Goal: Task Accomplishment & Management: Manage account settings

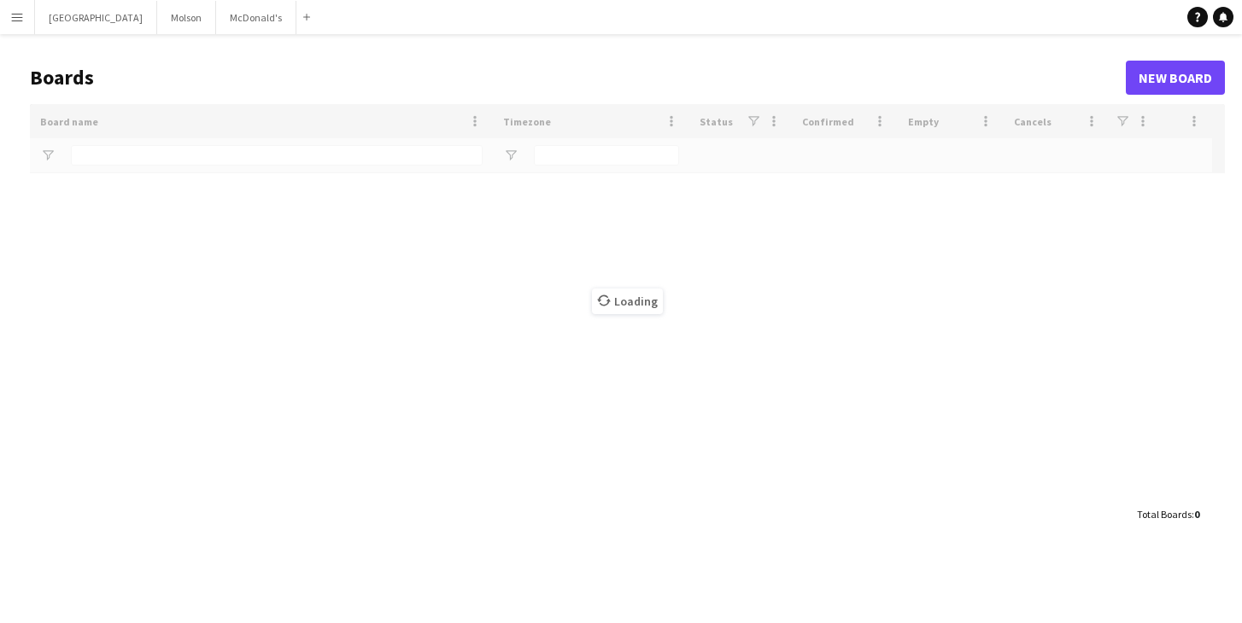
type input "*********"
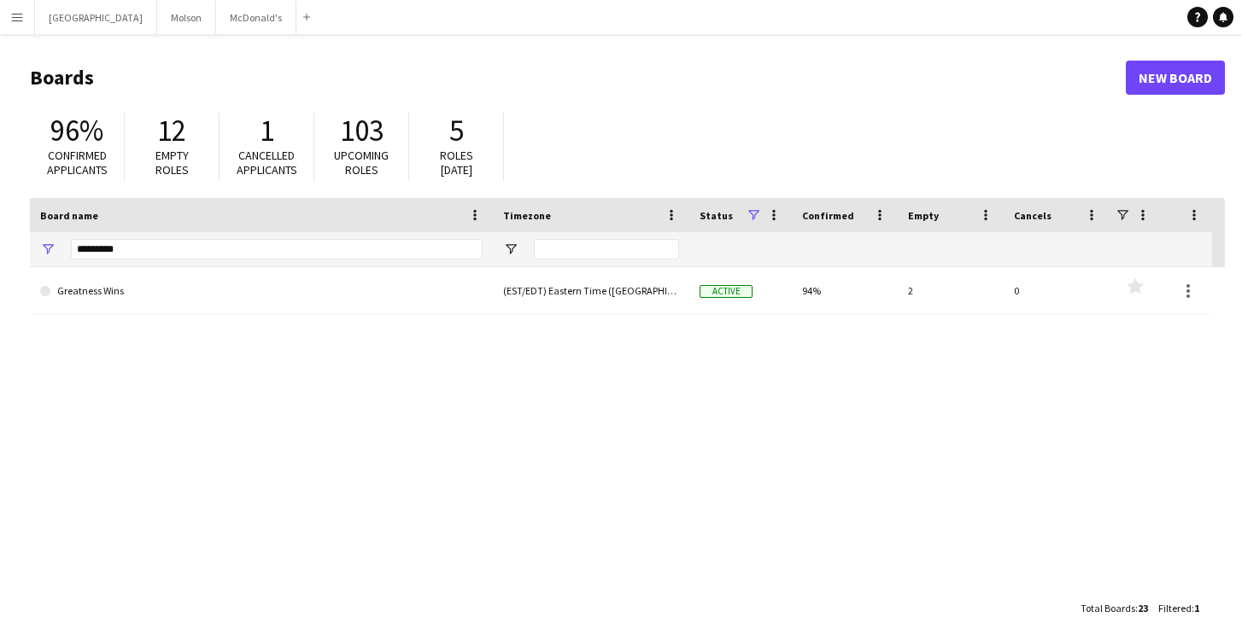
click at [20, 20] on app-icon "Menu" at bounding box center [17, 17] width 14 height 14
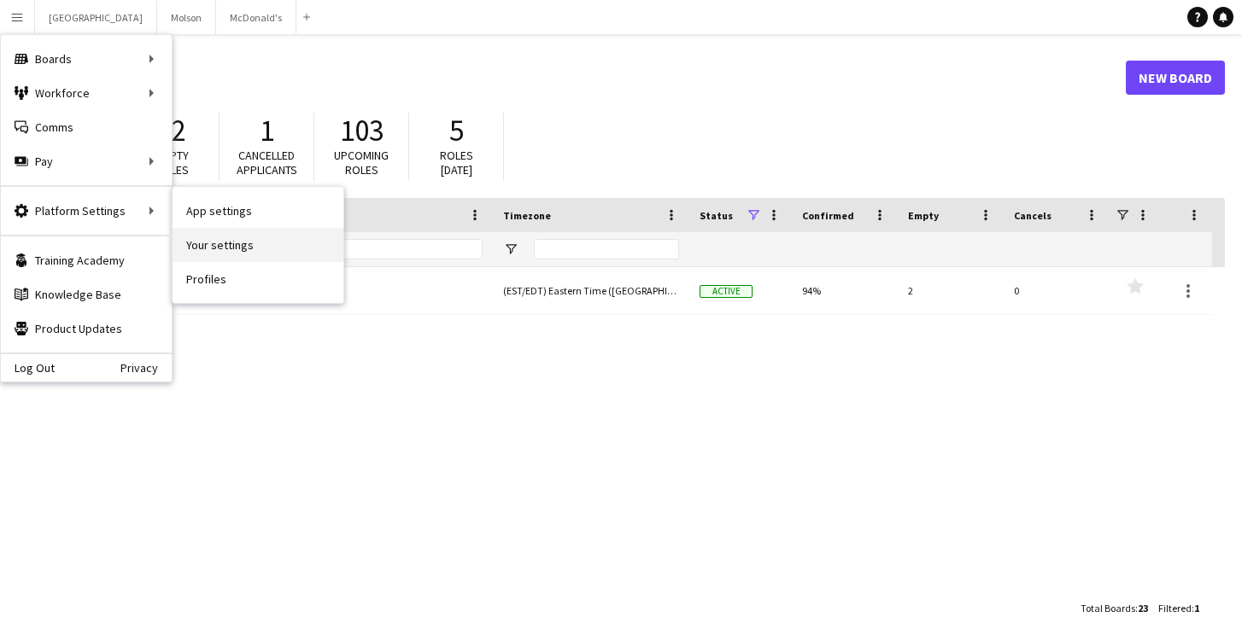
click at [213, 240] on link "Your settings" at bounding box center [258, 245] width 171 height 34
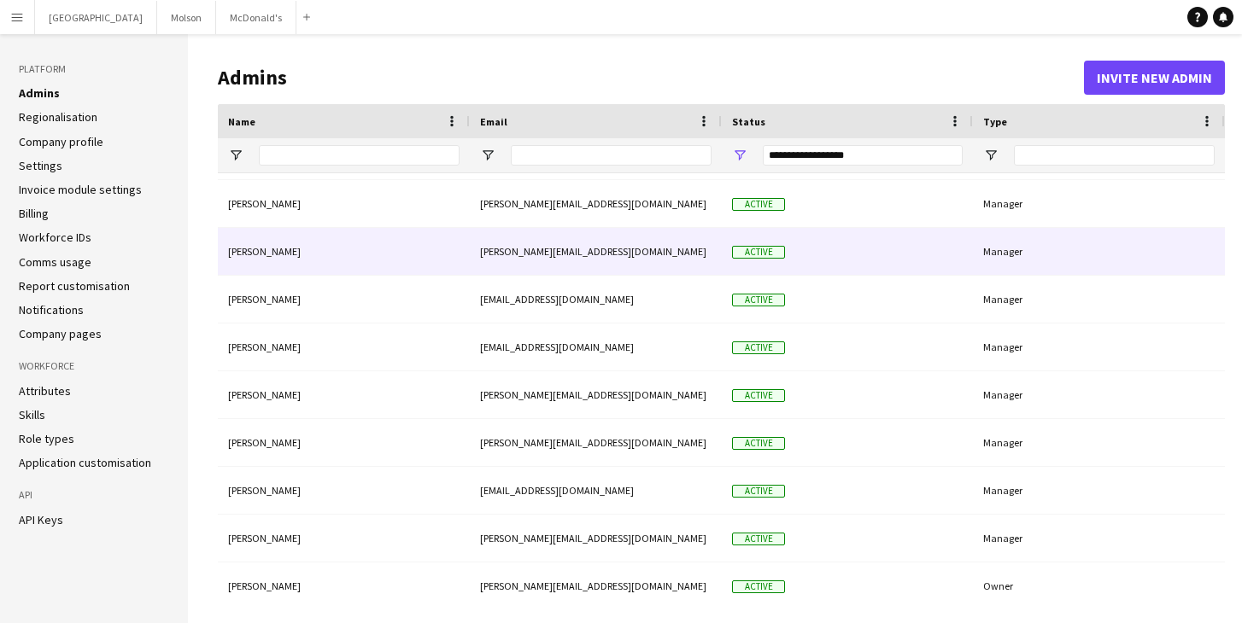
scroll to position [97, 0]
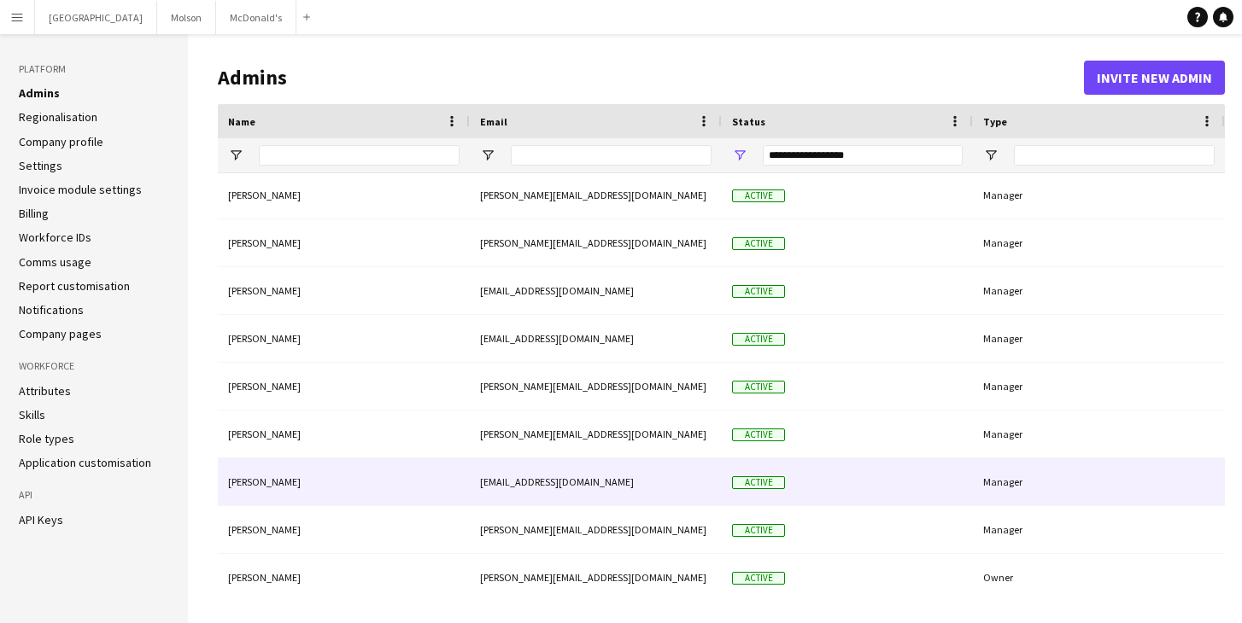
click at [1044, 483] on div "Manager" at bounding box center [1099, 482] width 252 height 47
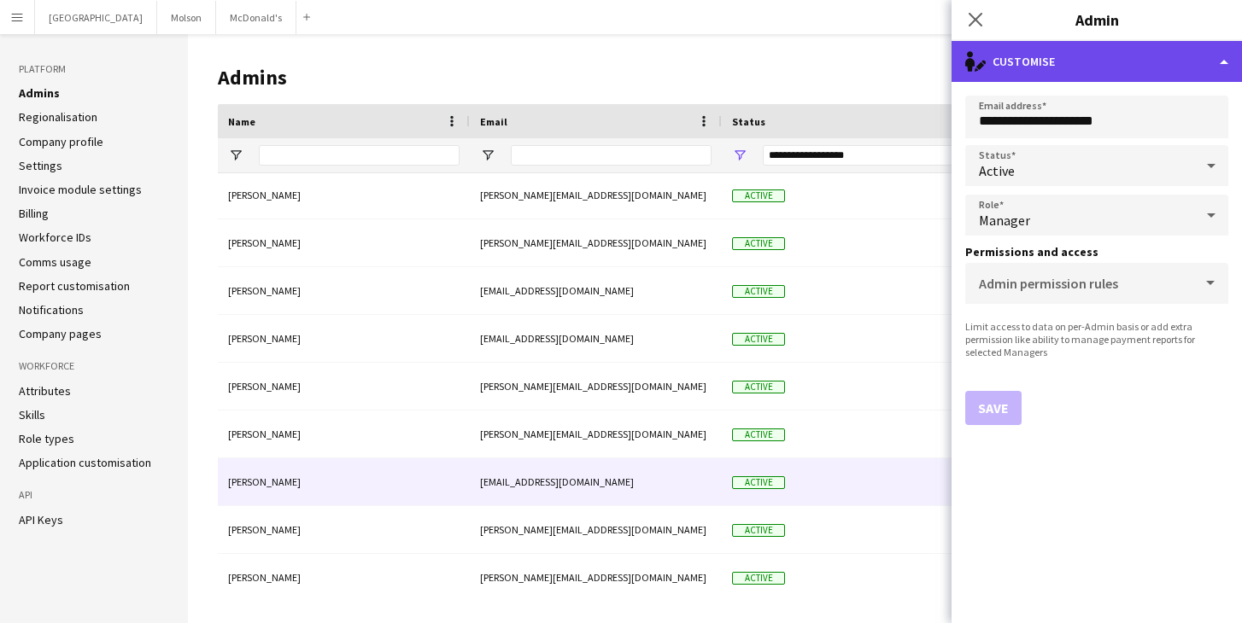
click at [1223, 65] on div "single-neutral-actions-edit-1 Customise" at bounding box center [1096, 61] width 290 height 41
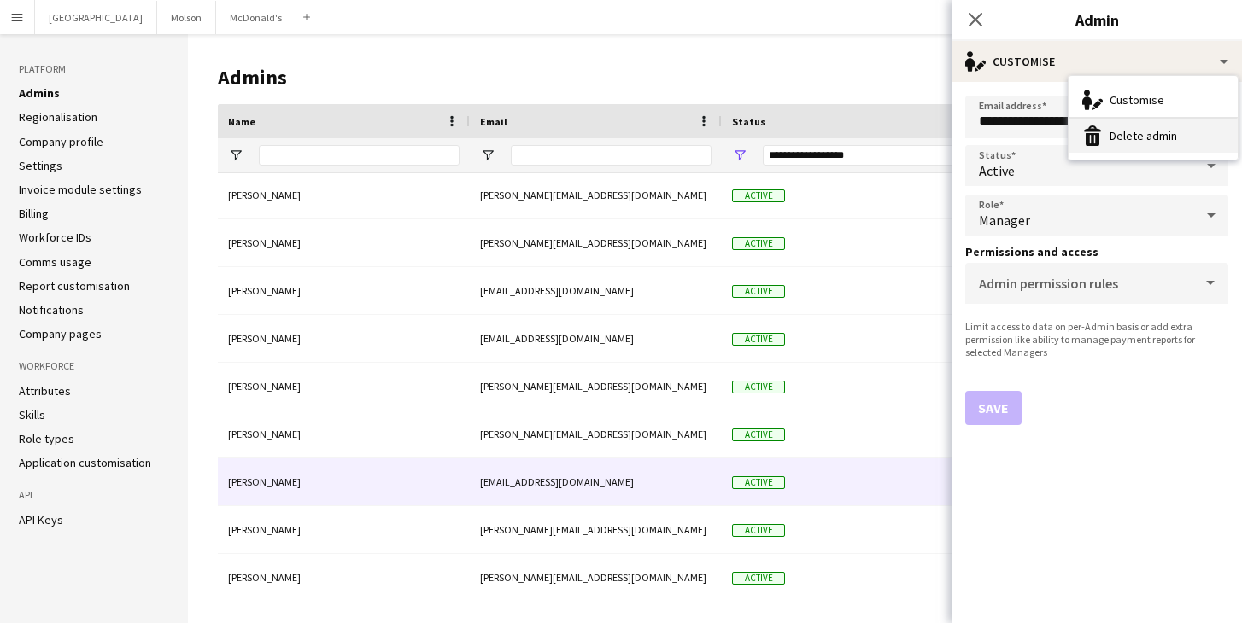
click at [1136, 132] on button "Delete admin Delete admin" at bounding box center [1152, 136] width 169 height 34
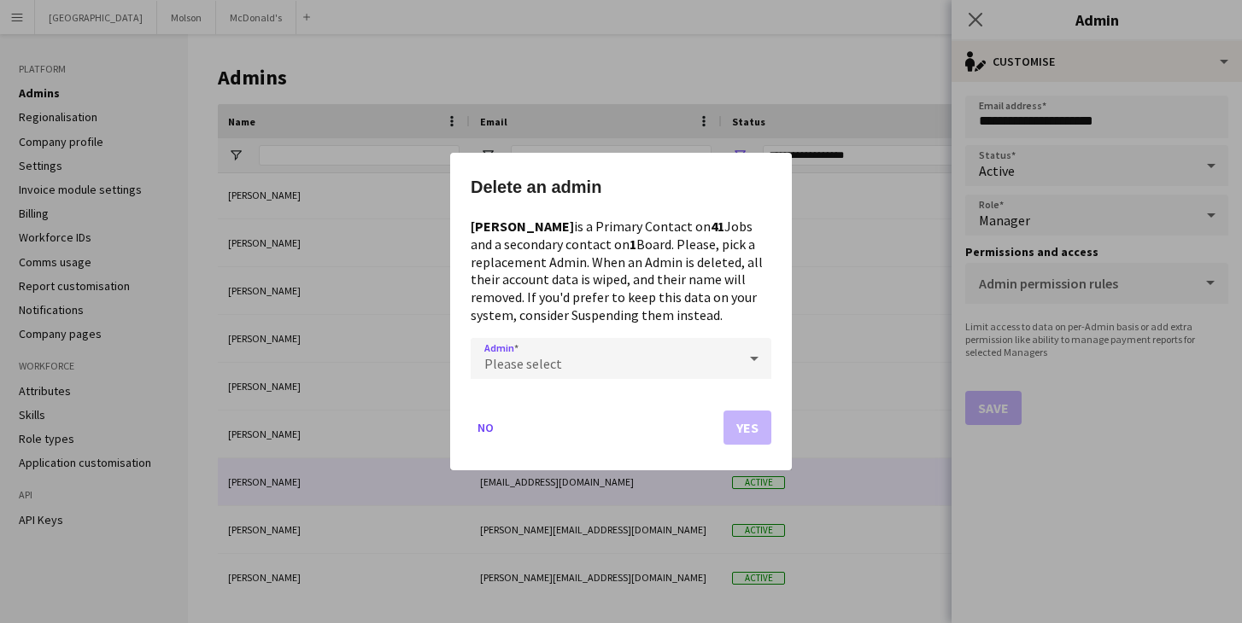
click at [543, 357] on span "Please select" at bounding box center [523, 363] width 78 height 17
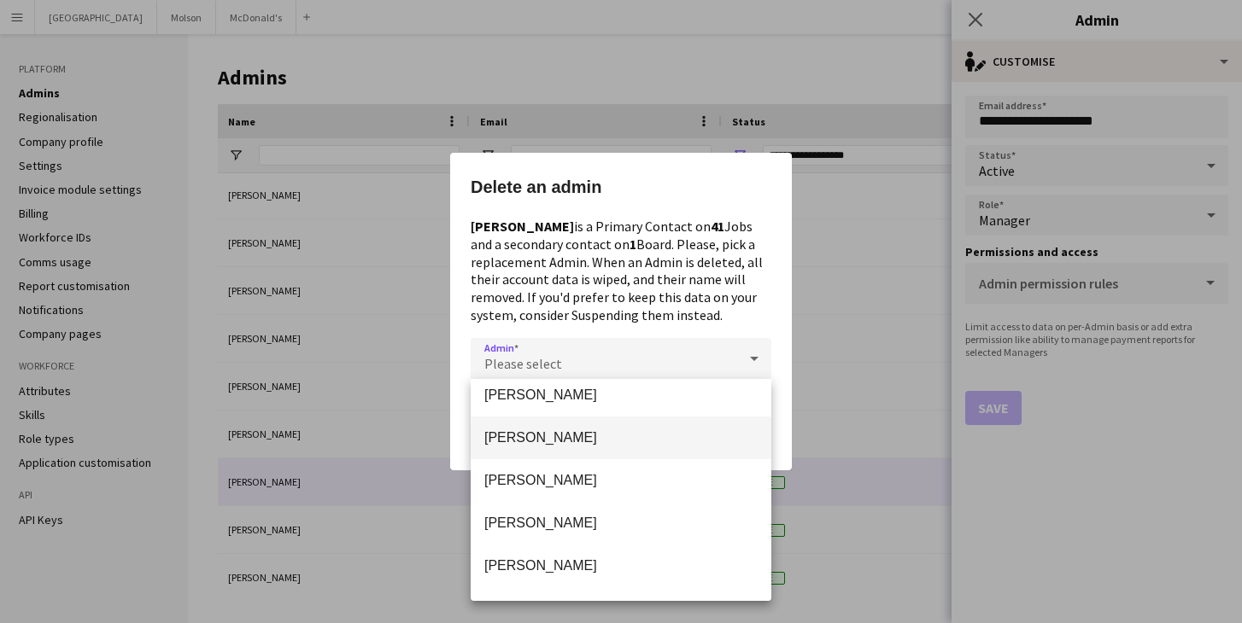
scroll to position [111, 0]
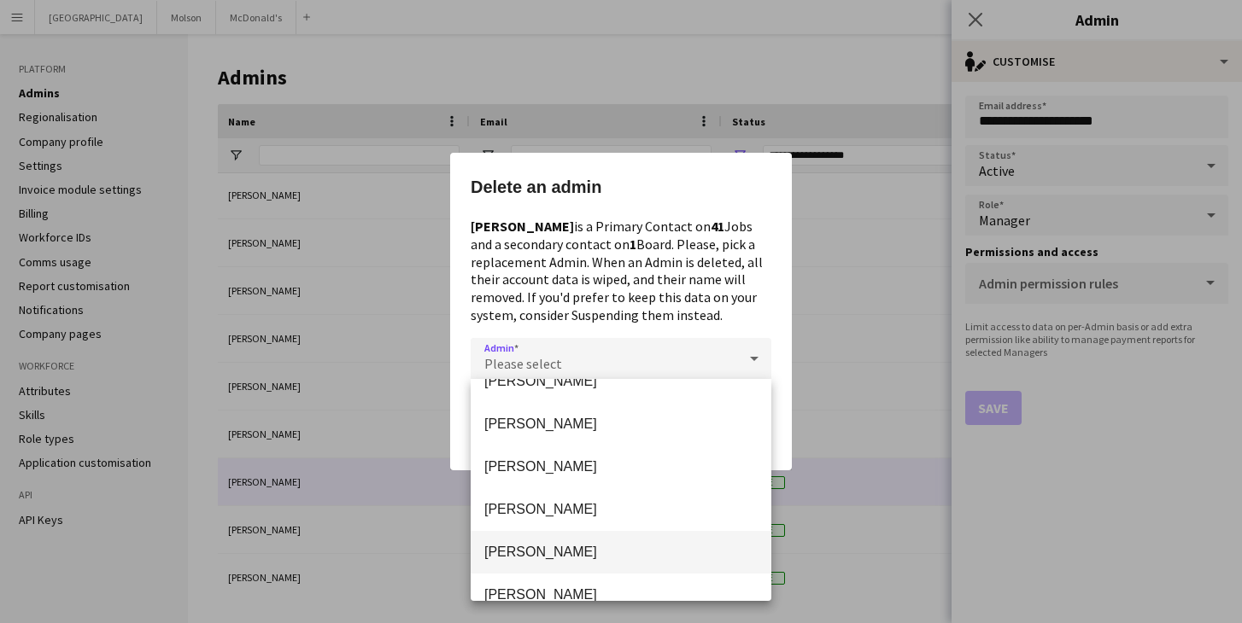
click at [544, 548] on span "Laurence Pare" at bounding box center [620, 552] width 273 height 16
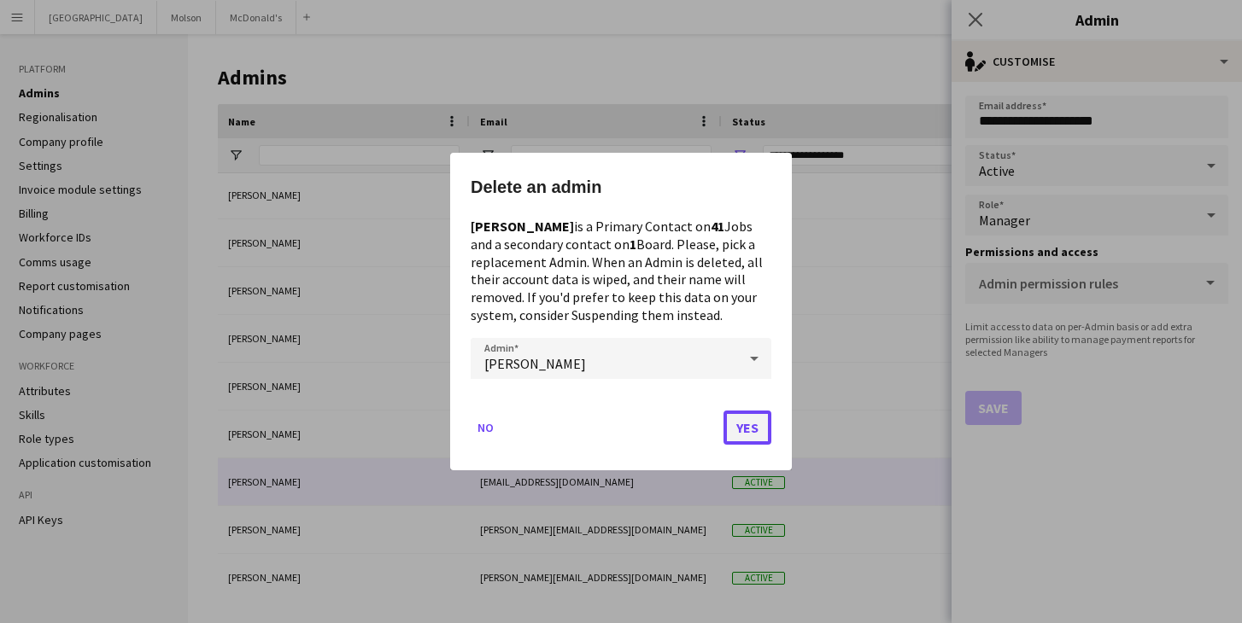
click at [759, 421] on button "Yes" at bounding box center [747, 428] width 48 height 34
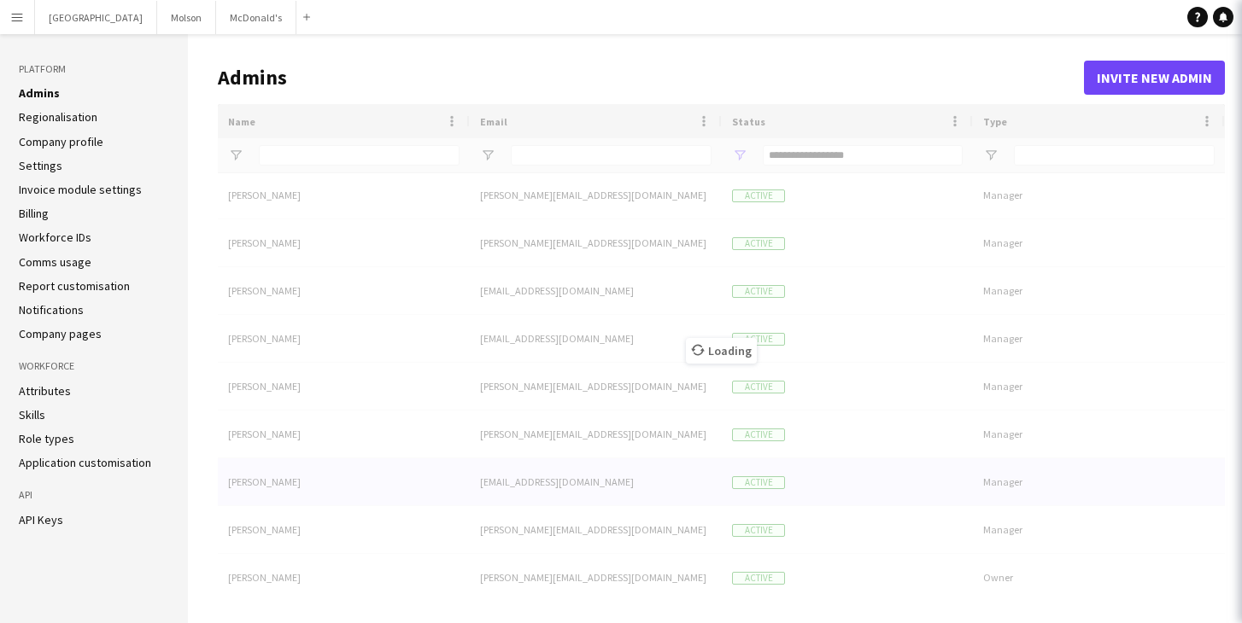
scroll to position [55, 0]
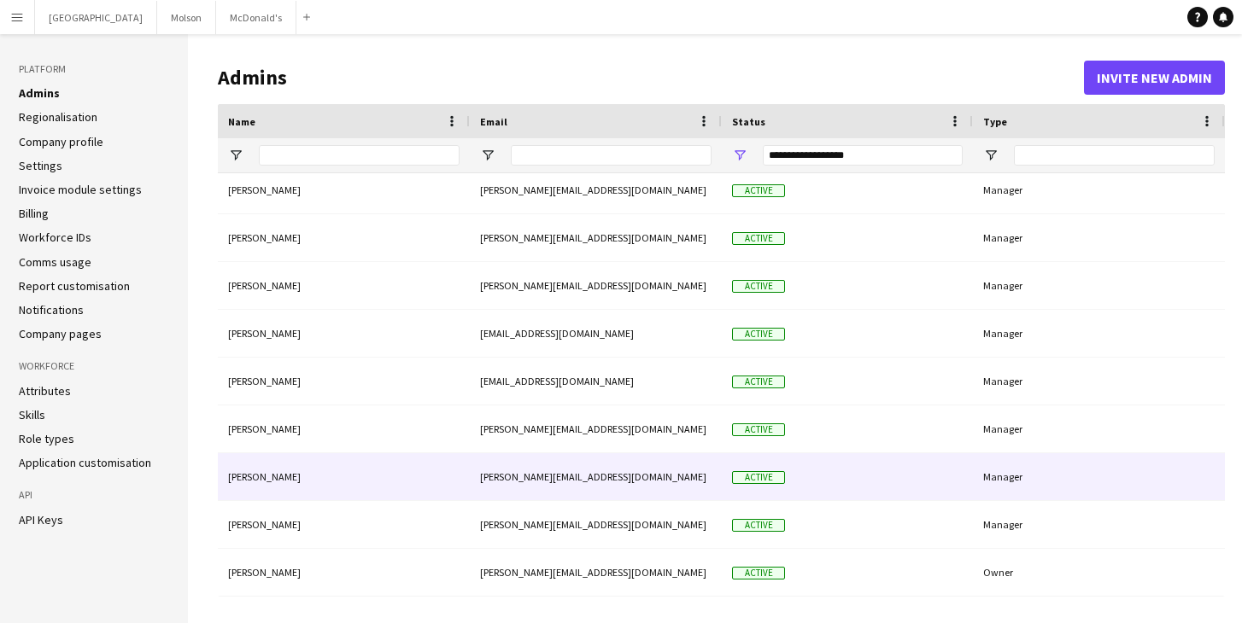
click at [1000, 477] on div "Manager" at bounding box center [1099, 477] width 252 height 47
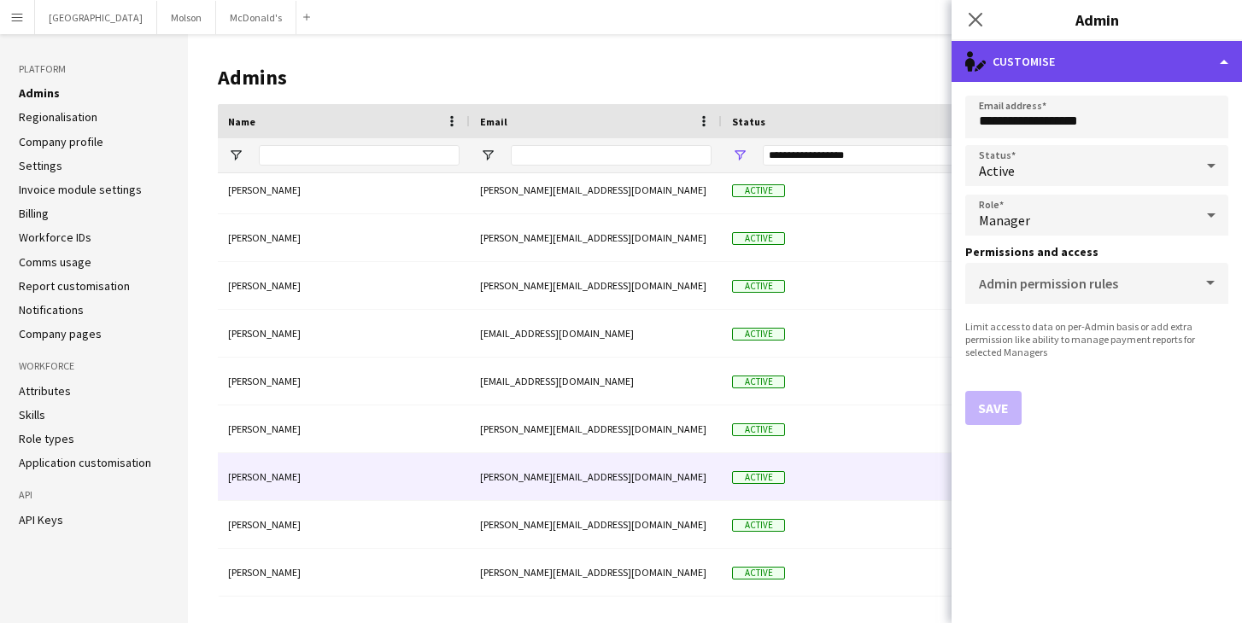
click at [1222, 60] on div "single-neutral-actions-edit-1 Customise" at bounding box center [1096, 61] width 290 height 41
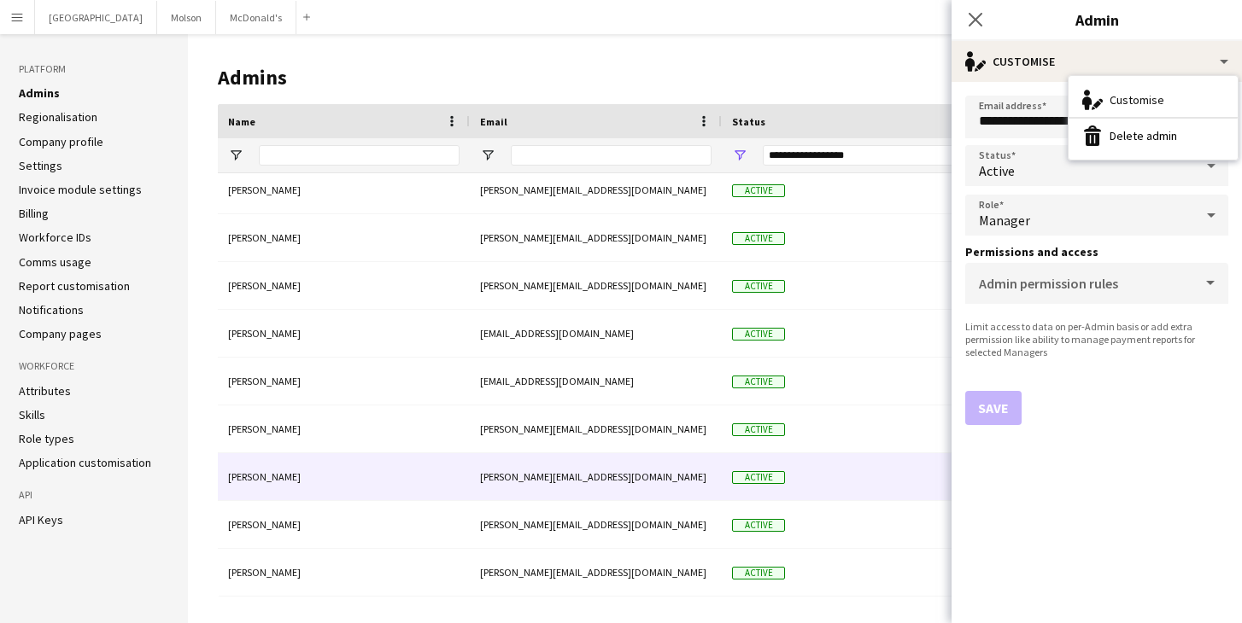
click at [848, 81] on h1 "Admins" at bounding box center [651, 78] width 866 height 26
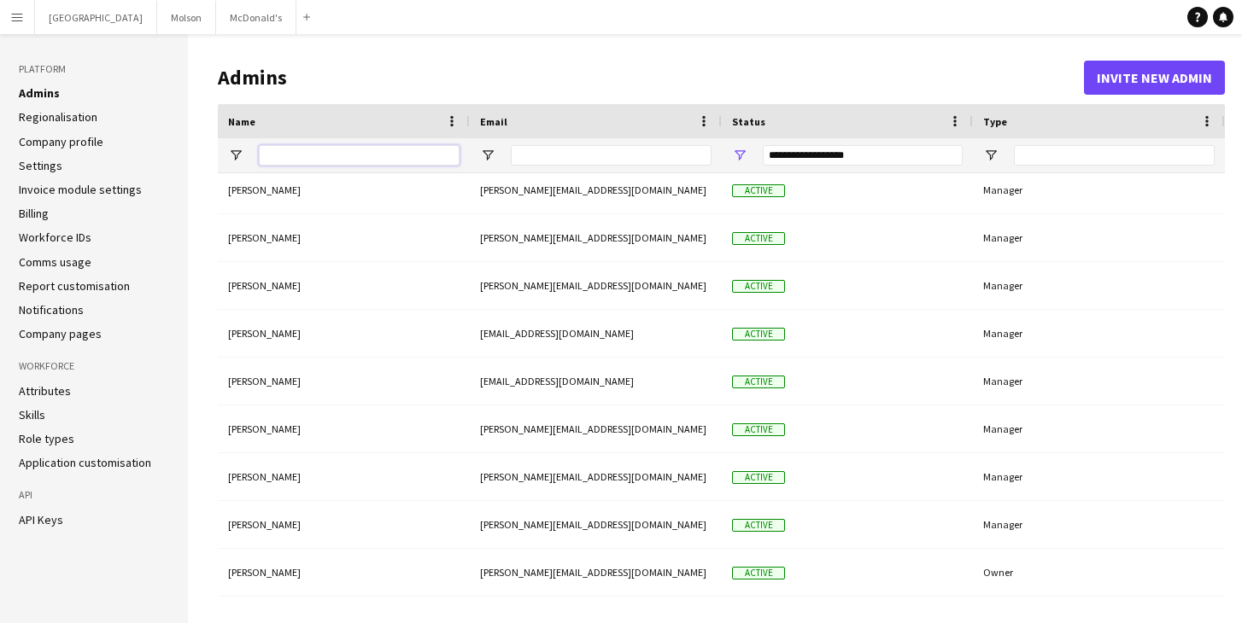
click at [362, 155] on input "Name Filter Input" at bounding box center [359, 155] width 201 height 20
click at [1162, 68] on button "Invite new admin" at bounding box center [1154, 78] width 141 height 34
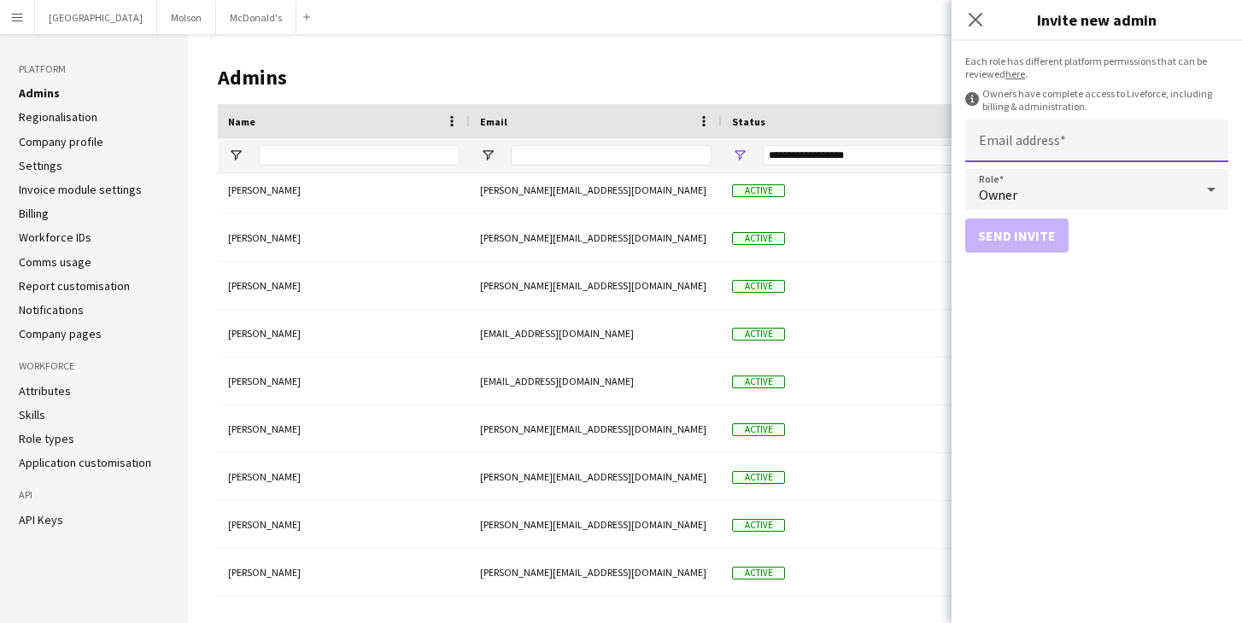
click at [1051, 134] on input "Email address" at bounding box center [1096, 141] width 263 height 43
type input "**********"
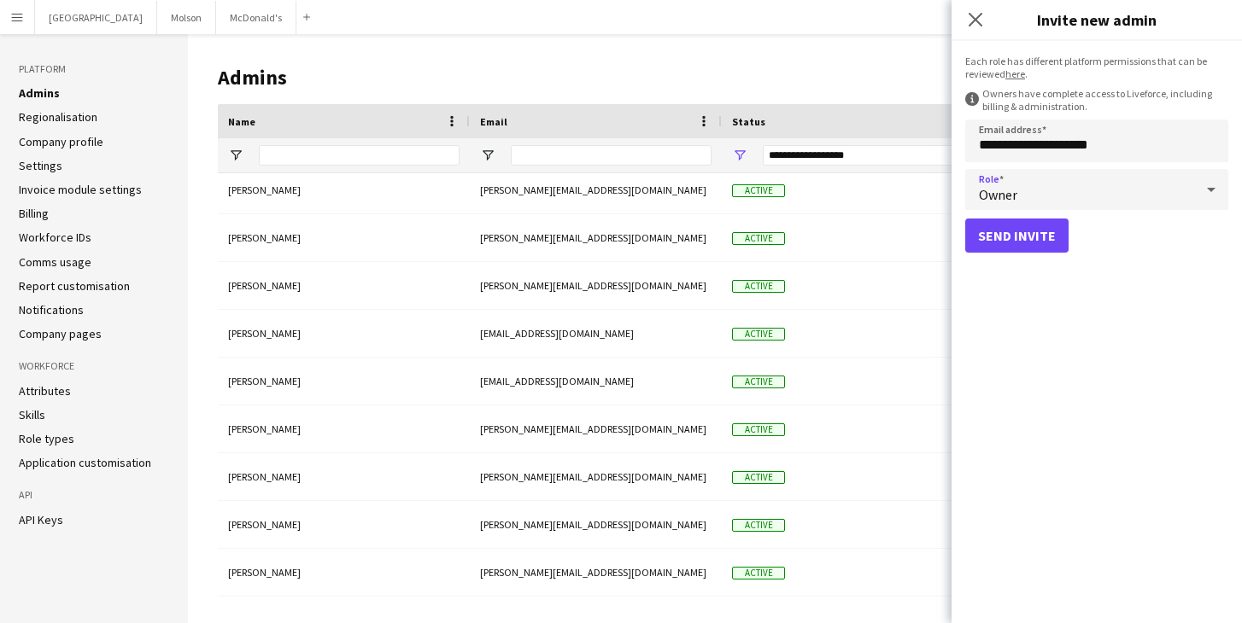
click at [1065, 192] on div "Owner" at bounding box center [1079, 189] width 229 height 41
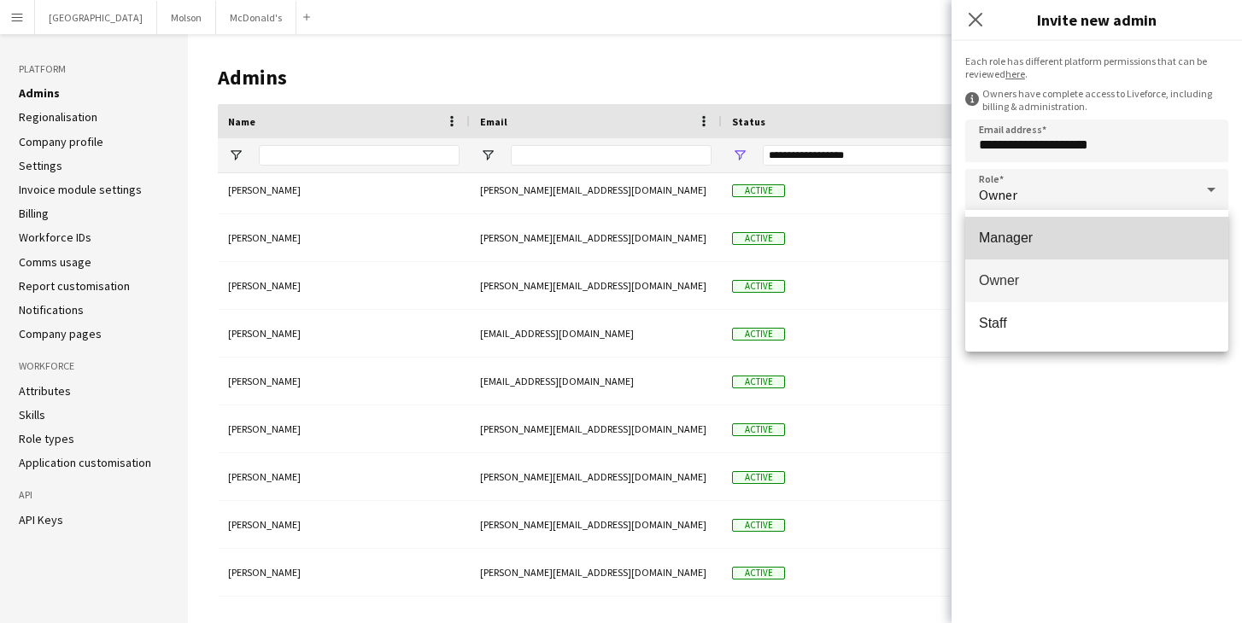
click at [1028, 234] on span "Manager" at bounding box center [1097, 238] width 236 height 16
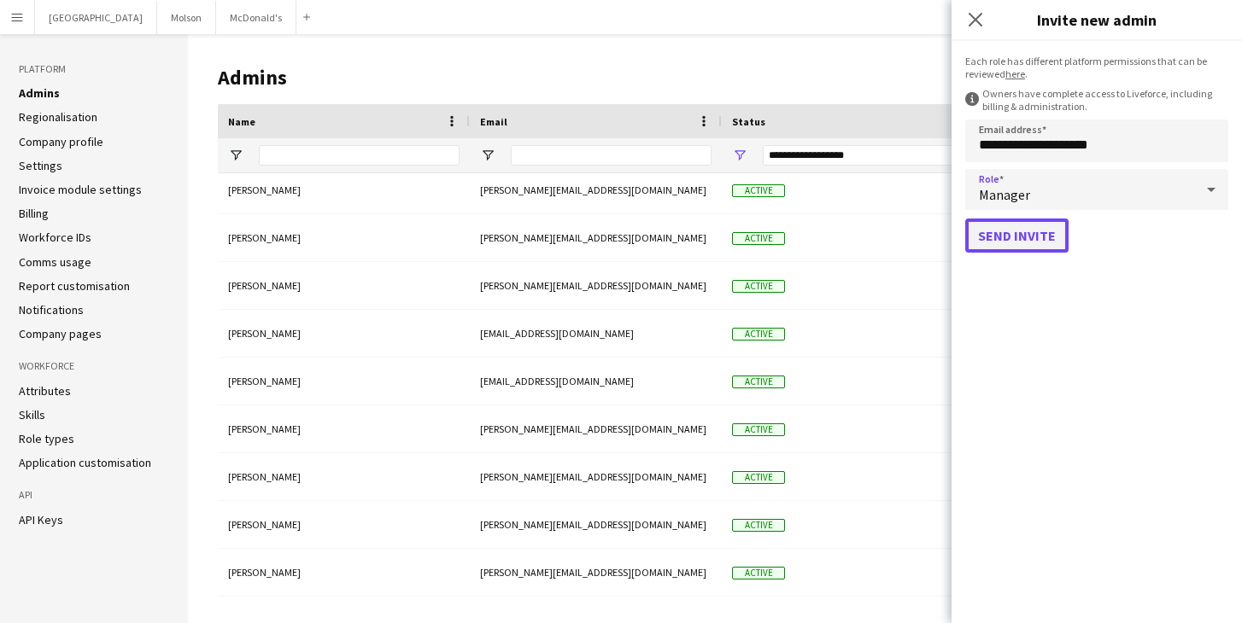
click at [1020, 234] on button "Send invite" at bounding box center [1016, 236] width 103 height 34
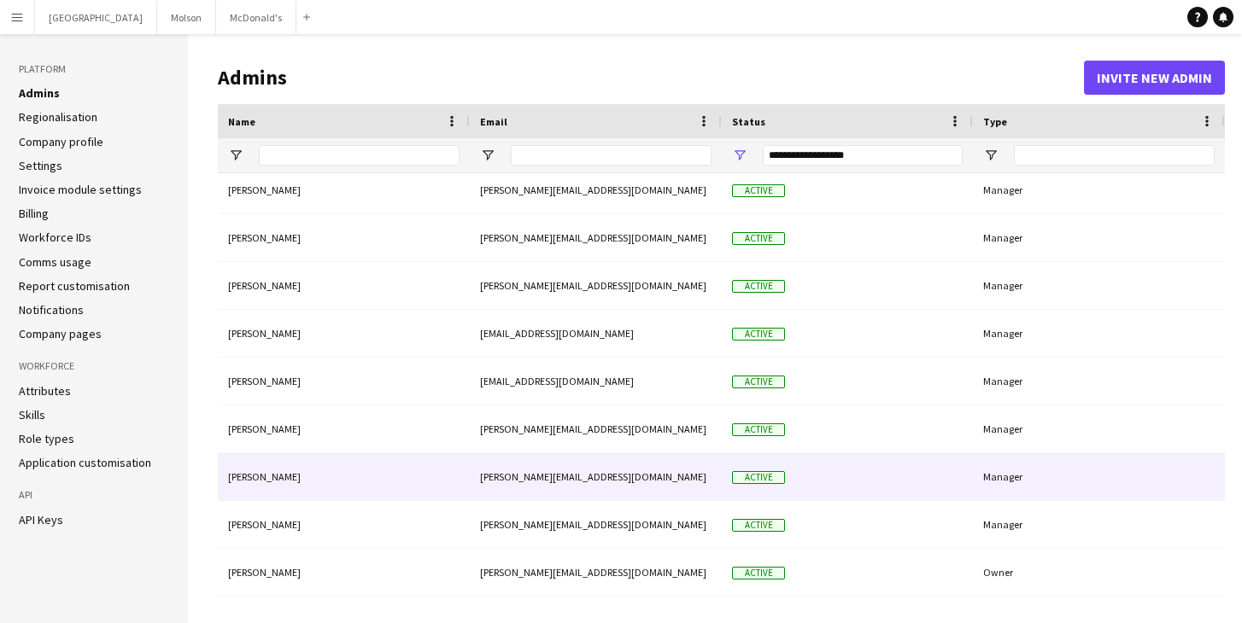
scroll to position [0, 0]
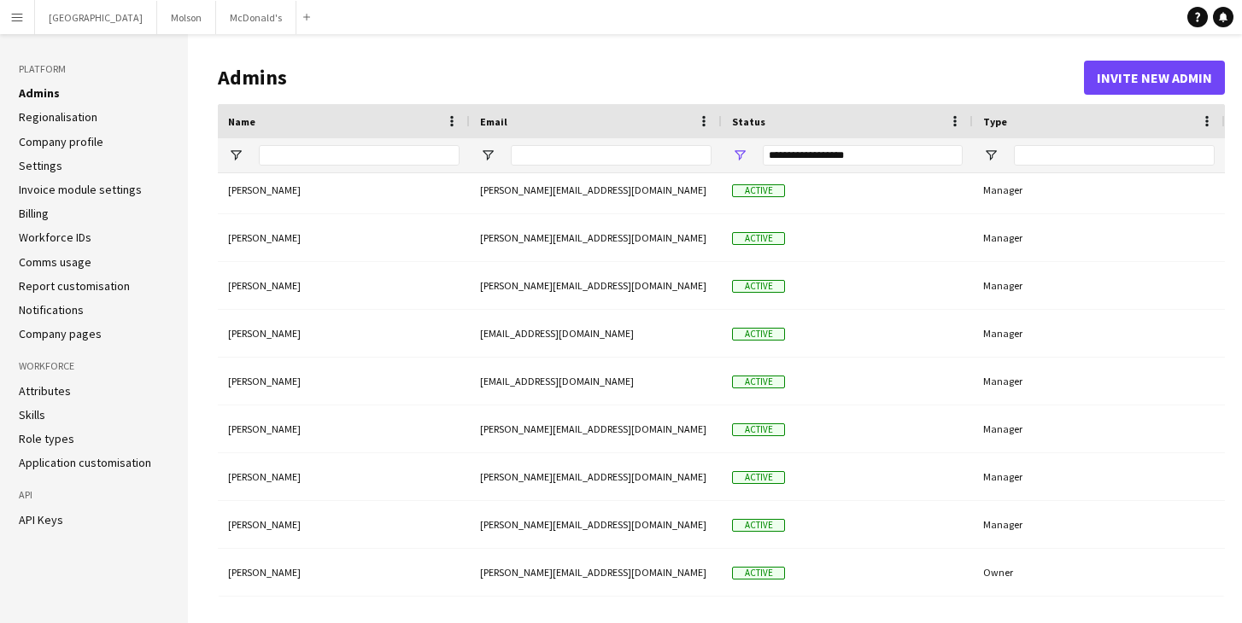
click at [31, 18] on button "Menu" at bounding box center [17, 17] width 34 height 34
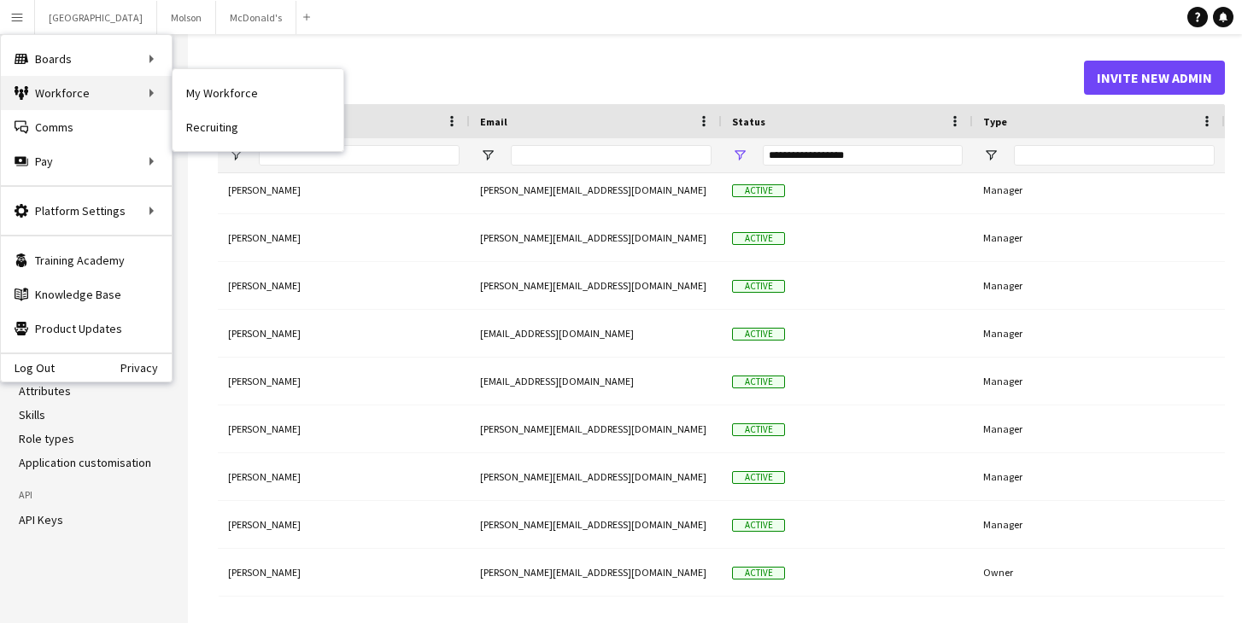
click at [111, 96] on div "Workforce Workforce" at bounding box center [86, 93] width 171 height 34
click at [184, 90] on link "My Workforce" at bounding box center [258, 93] width 171 height 34
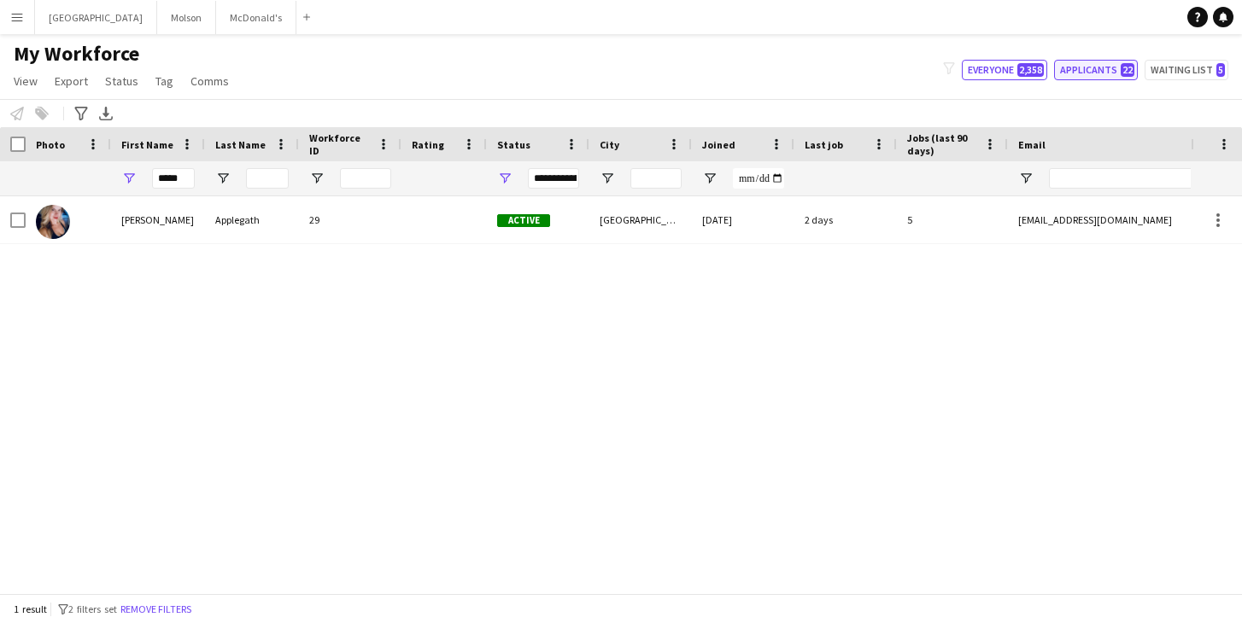
click at [1074, 75] on button "Applicants 22" at bounding box center [1096, 70] width 84 height 20
type input "**********"
